Goal: Find contact information: Find contact information

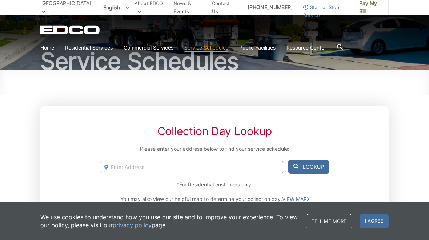
scroll to position [52, 0]
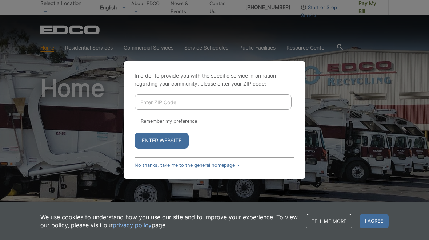
click at [226, 100] on input "Enter ZIP Code" at bounding box center [213, 101] width 157 height 15
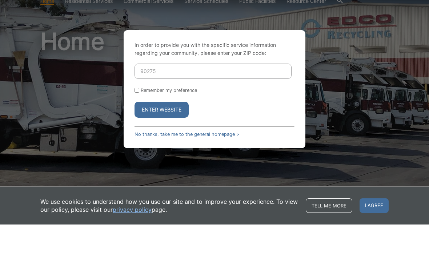
type input "90275"
click at [172, 148] on button "Enter Website" at bounding box center [162, 156] width 54 height 16
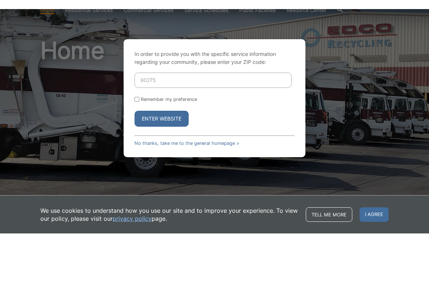
scroll to position [47, 0]
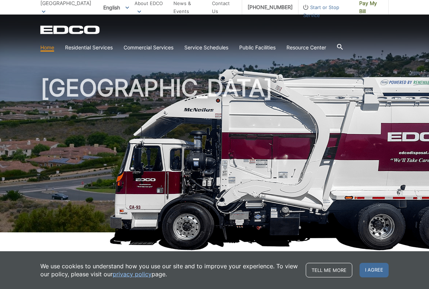
click at [0, 0] on link "Bulky Item Pickup" at bounding box center [0, 0] width 0 height 0
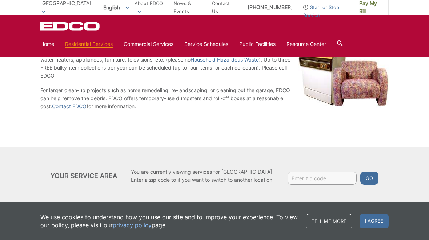
scroll to position [155, 0]
click at [75, 105] on link "Contact EDCO" at bounding box center [69, 106] width 35 height 8
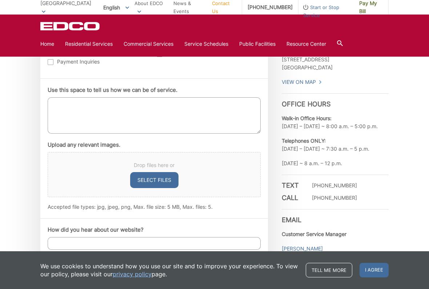
scroll to position [399, 0]
